Goal: Information Seeking & Learning: Check status

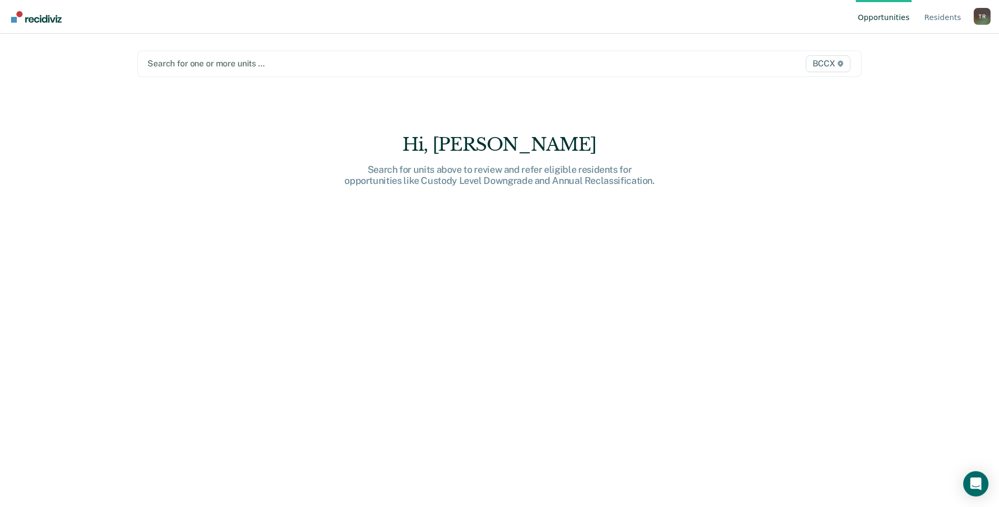
click at [225, 65] on div at bounding box center [393, 63] width 492 height 12
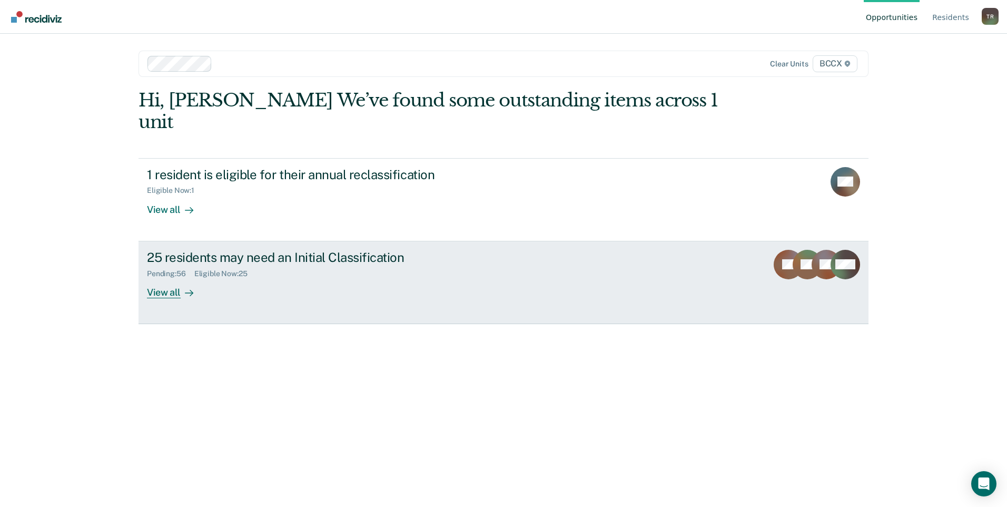
click at [171, 277] on div "View all" at bounding box center [176, 287] width 59 height 21
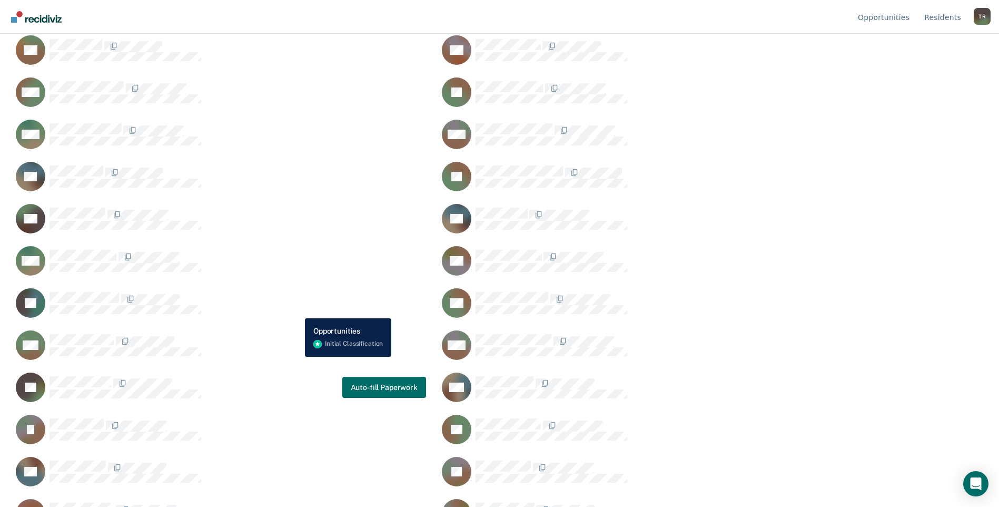
scroll to position [127, 0]
